Goal: Find contact information: Obtain details needed to contact an individual or organization

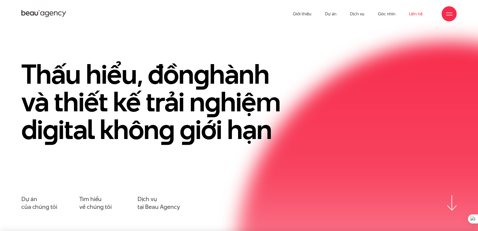
click at [415, 14] on link "Liên hệ" at bounding box center [416, 14] width 14 height 28
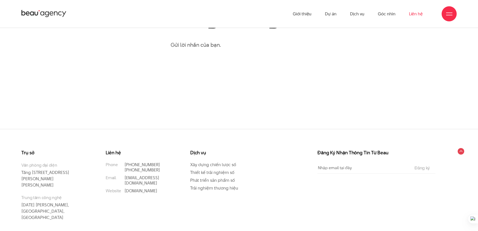
scroll to position [301, 0]
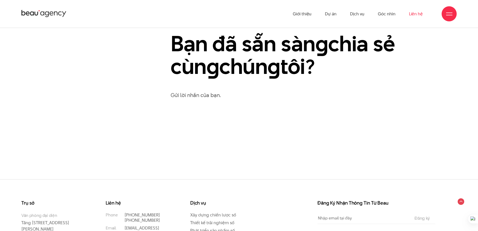
click at [296, 64] on h2 "Bạn đã sẵn sàn g chia sẻ cùn g chún g tôi?" at bounding box center [292, 54] width 243 height 45
click at [192, 100] on div "Điện thoại (+84) 97 531 9889 (+84) 86 929 1771 Email info@beau.vn Social Facebo…" at bounding box center [313, 11] width 299 height 232
click at [194, 94] on p "Gửi lời nhắn của bạn." at bounding box center [314, 95] width 286 height 9
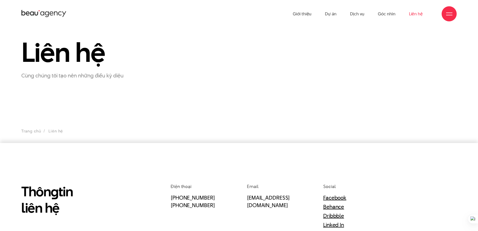
scroll to position [0, 0]
